Goal: Information Seeking & Learning: Learn about a topic

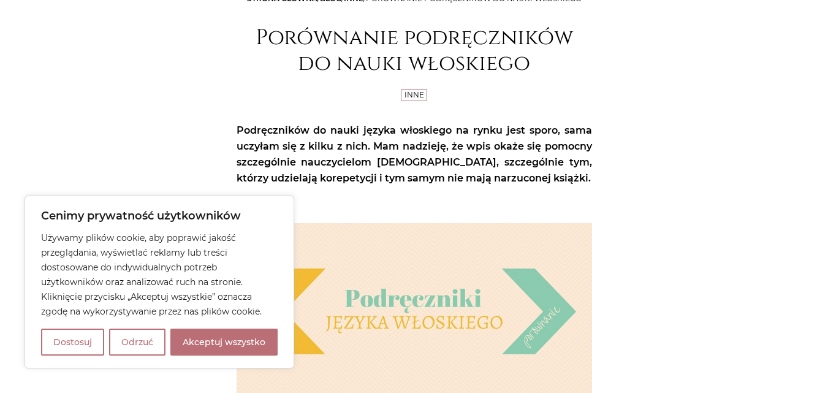
scroll to position [184, 0]
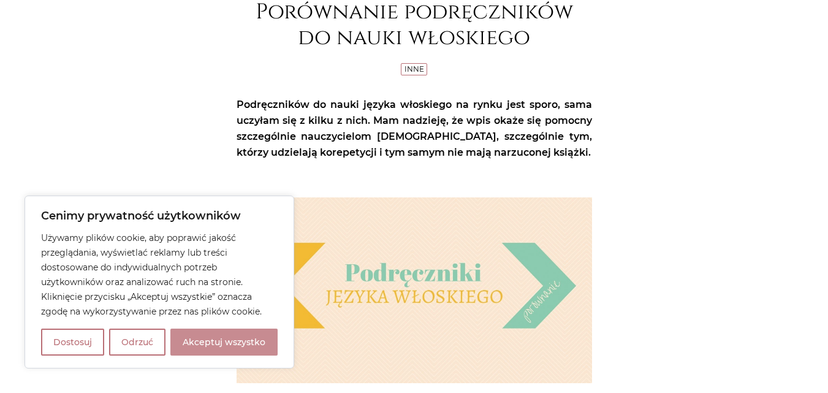
click at [225, 339] on button "Akceptuj wszystko" at bounding box center [223, 341] width 107 height 27
checkbox input "true"
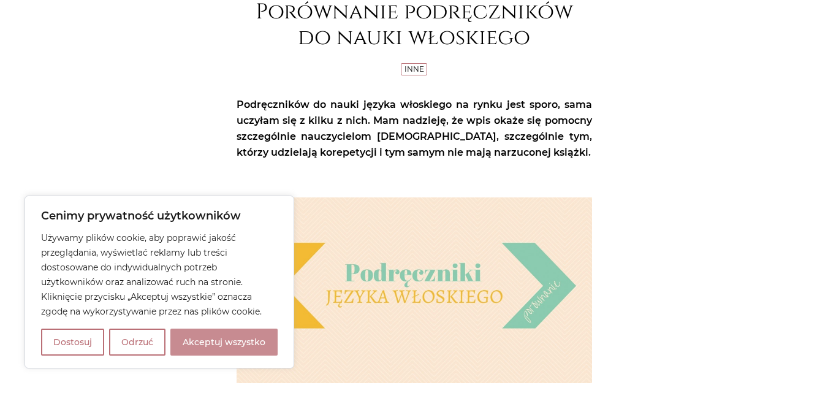
checkbox input "true"
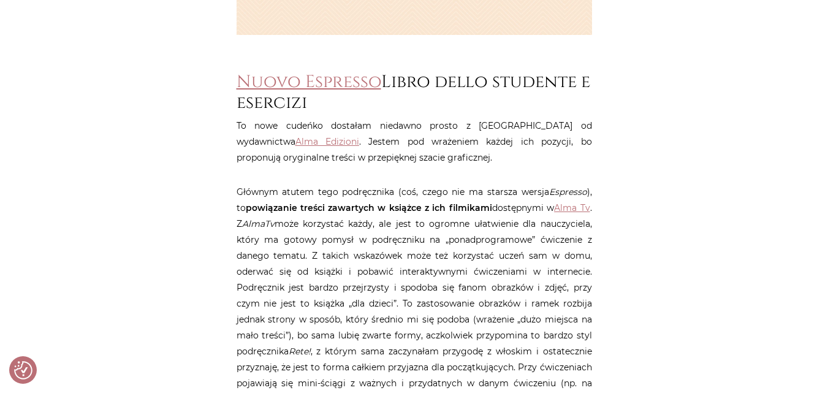
scroll to position [551, 0]
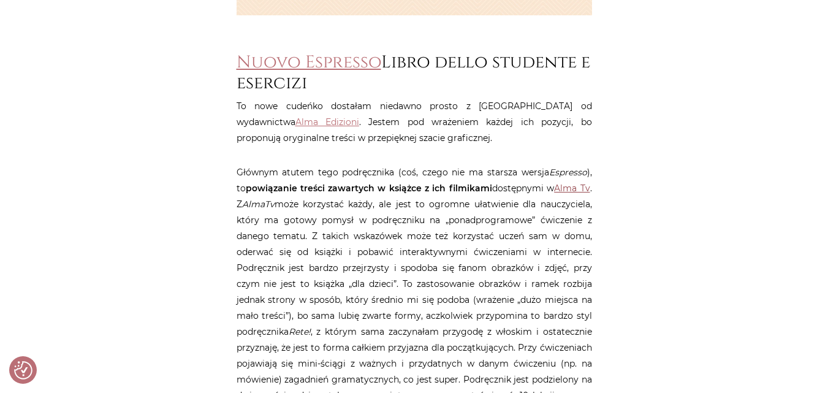
click at [568, 191] on link "Alma Tv" at bounding box center [572, 188] width 36 height 11
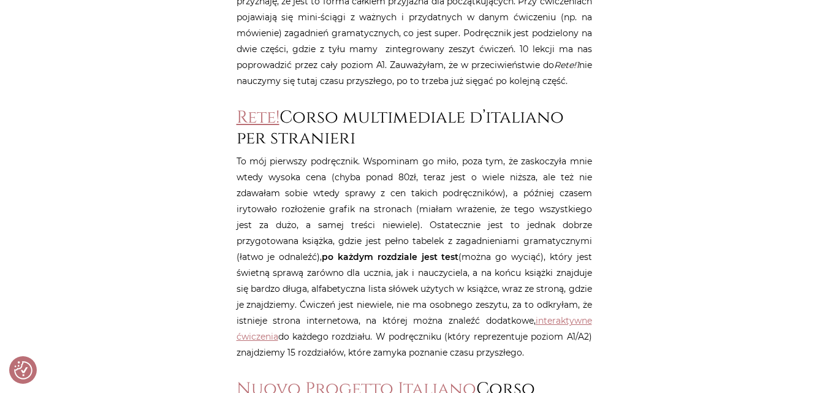
scroll to position [919, 0]
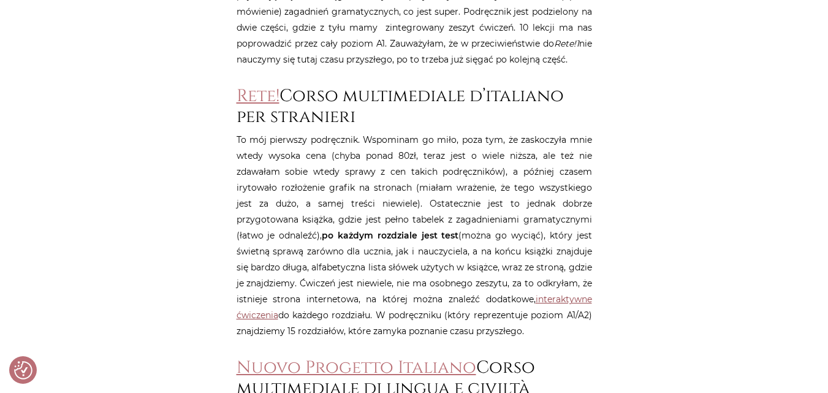
click at [545, 298] on link "interaktywne ćwiczenia" at bounding box center [413, 306] width 355 height 27
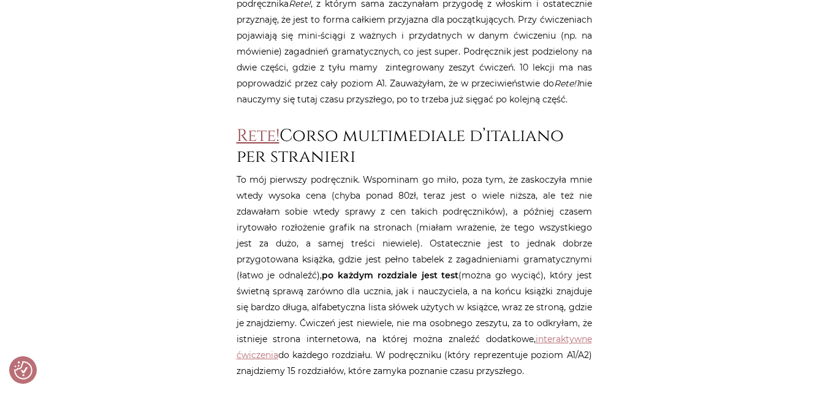
click at [255, 137] on link "Rete!" at bounding box center [257, 135] width 43 height 23
